Goal: Task Accomplishment & Management: Manage account settings

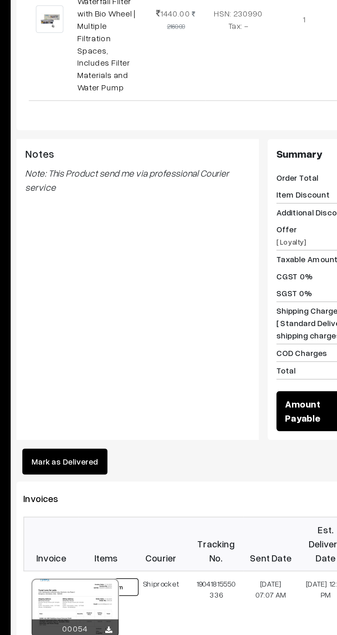
scroll to position [86, 0]
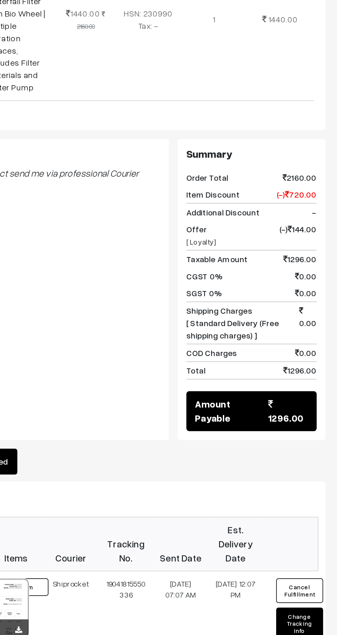
click at [318, 575] on button "Cancel Fulfillment" at bounding box center [314, 582] width 27 height 14
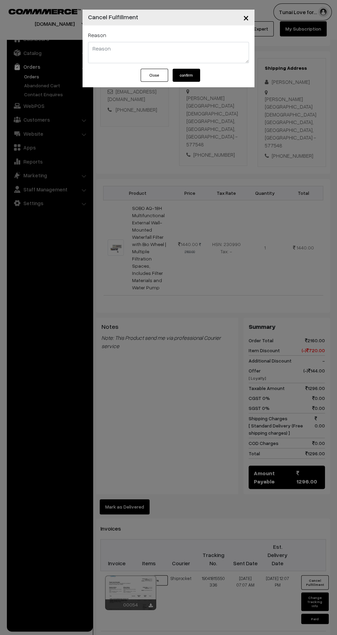
click at [100, 51] on textarea at bounding box center [168, 52] width 161 height 21
type textarea "Product damaged"
click at [184, 76] on button "confirm" at bounding box center [186, 75] width 27 height 13
